Goal: Navigation & Orientation: Find specific page/section

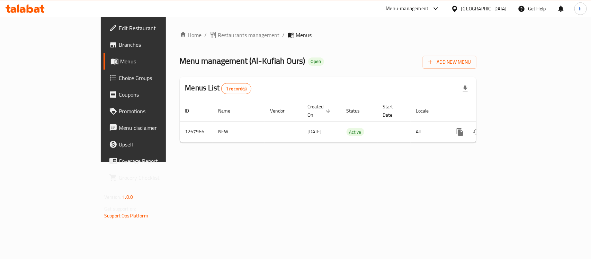
click at [502, 10] on div "Kuwait" at bounding box center [484, 9] width 46 height 8
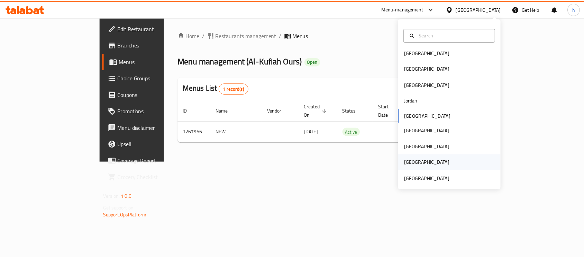
scroll to position [3, 0]
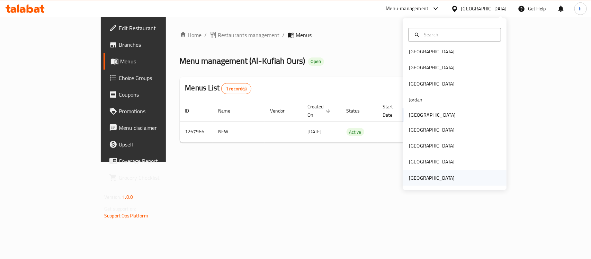
click at [423, 179] on div "[GEOGRAPHIC_DATA]" at bounding box center [432, 178] width 46 height 8
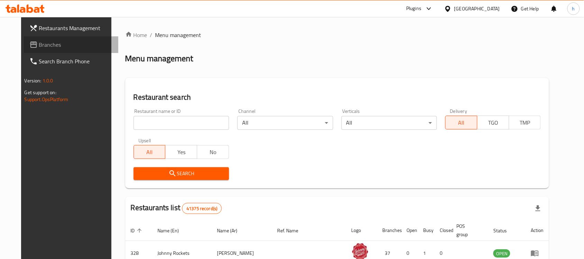
click at [39, 44] on span "Branches" at bounding box center [76, 45] width 74 height 8
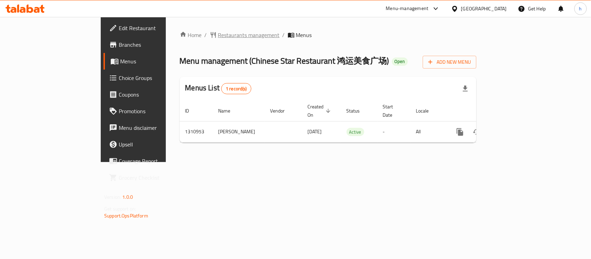
click at [218, 38] on span "Restaurants management" at bounding box center [249, 35] width 62 height 8
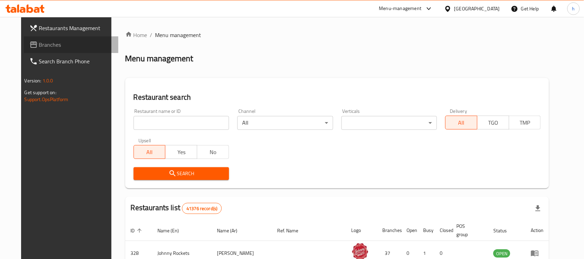
click at [39, 43] on span "Branches" at bounding box center [76, 45] width 74 height 8
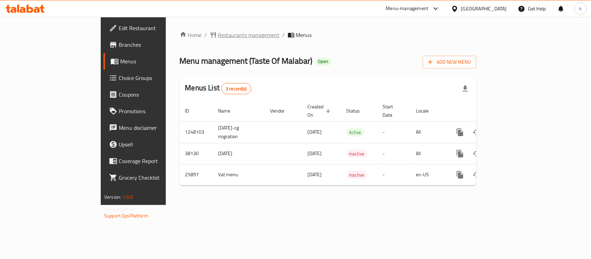
click at [218, 36] on span "Restaurants management" at bounding box center [249, 35] width 62 height 8
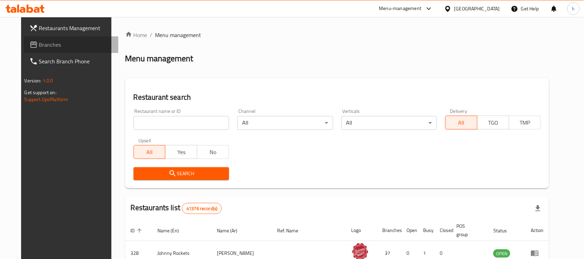
click at [39, 44] on span "Branches" at bounding box center [76, 45] width 74 height 8
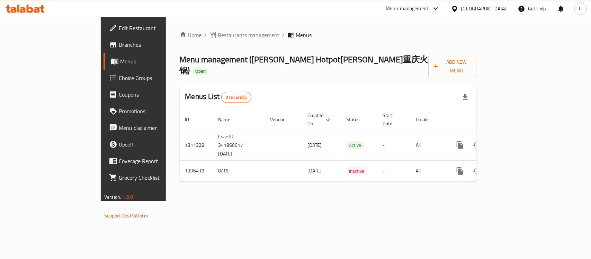
click at [484, 9] on div "[GEOGRAPHIC_DATA]" at bounding box center [484, 9] width 46 height 8
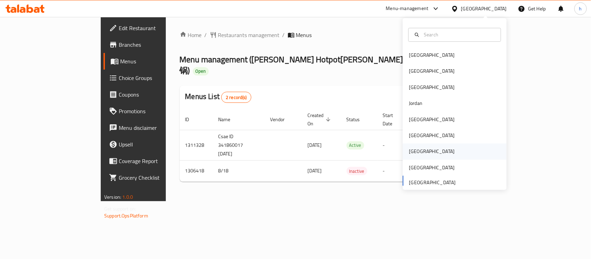
click at [412, 151] on div "Qatar" at bounding box center [432, 152] width 46 height 8
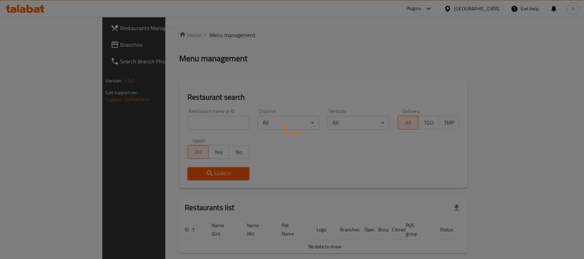
click at [30, 47] on div at bounding box center [292, 129] width 584 height 259
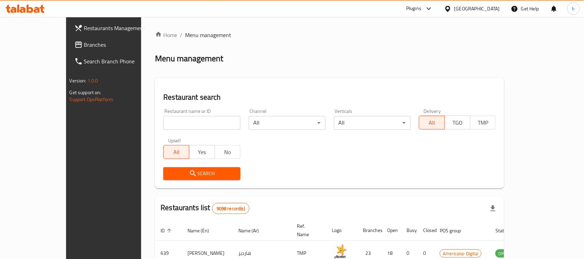
click at [84, 44] on span "Branches" at bounding box center [121, 45] width 74 height 8
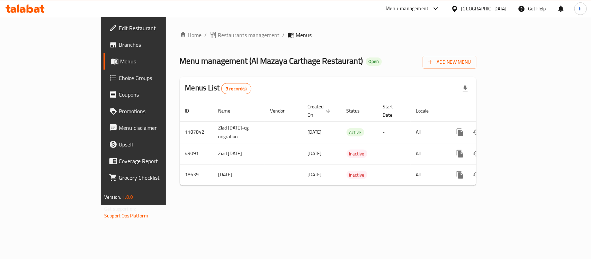
click at [216, 203] on div "Home / Restaurants management / Menus Menu management ( Al Mazaya Carthage Rest…" at bounding box center [328, 111] width 324 height 188
click at [494, 4] on div "[GEOGRAPHIC_DATA]" at bounding box center [479, 8] width 67 height 17
click at [497, 10] on div "Qatar" at bounding box center [484, 9] width 46 height 8
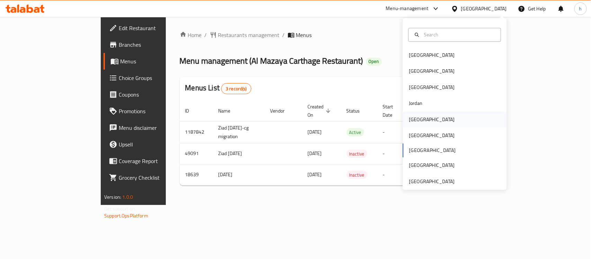
click at [418, 117] on div "Kuwait" at bounding box center [431, 119] width 57 height 16
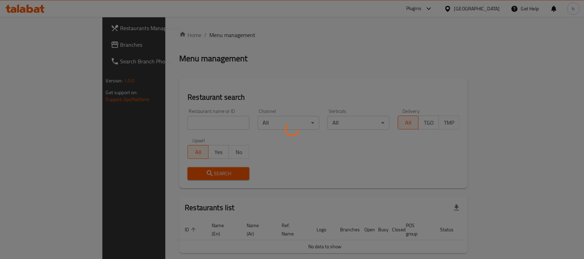
click at [28, 44] on div at bounding box center [292, 129] width 584 height 259
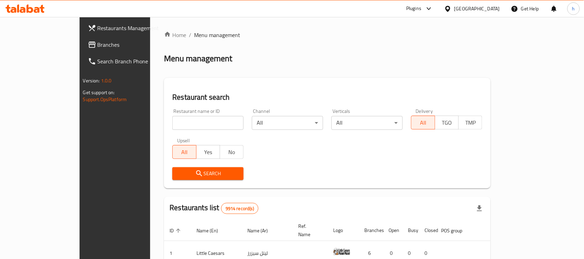
click at [98, 44] on span "Branches" at bounding box center [135, 45] width 74 height 8
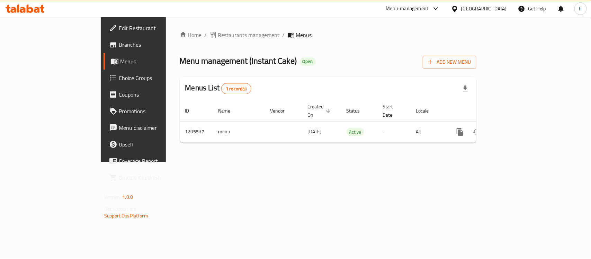
drag, startPoint x: 501, startPoint y: 8, endPoint x: 497, endPoint y: 15, distance: 7.6
click at [501, 8] on div "[GEOGRAPHIC_DATA]" at bounding box center [484, 9] width 46 height 8
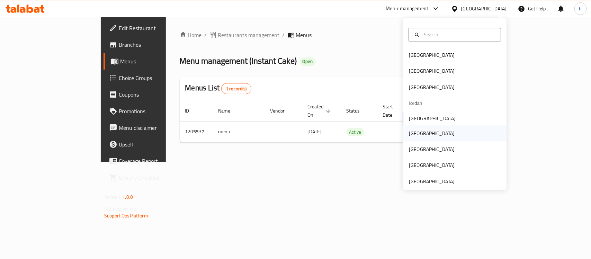
click at [420, 128] on div "[GEOGRAPHIC_DATA]" at bounding box center [431, 133] width 57 height 16
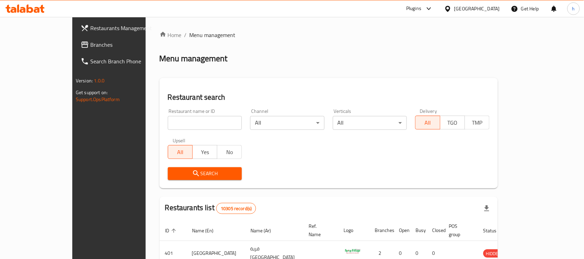
click at [90, 47] on span "Branches" at bounding box center [127, 45] width 74 height 8
